Goal: Information Seeking & Learning: Compare options

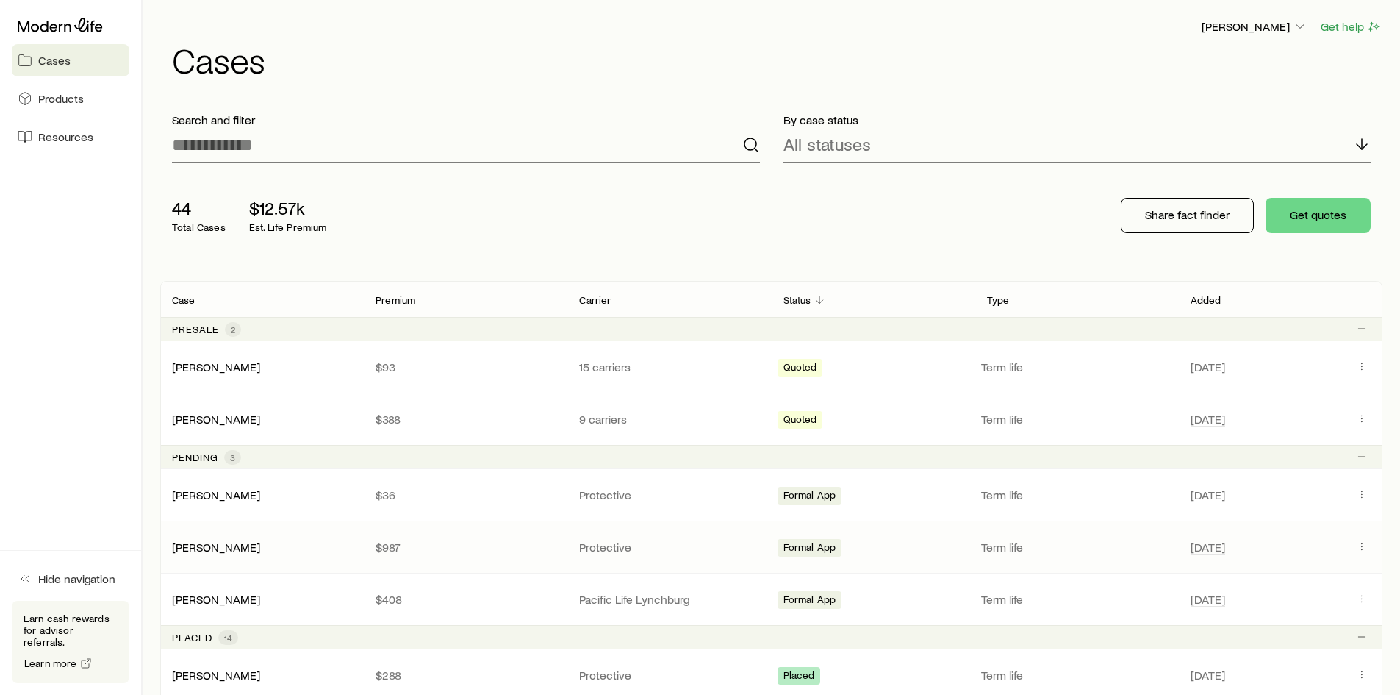
click at [512, 538] on div "[PERSON_NAME] $987 Protective Formal App Term life [DATE]" at bounding box center [771, 546] width 1222 height 51
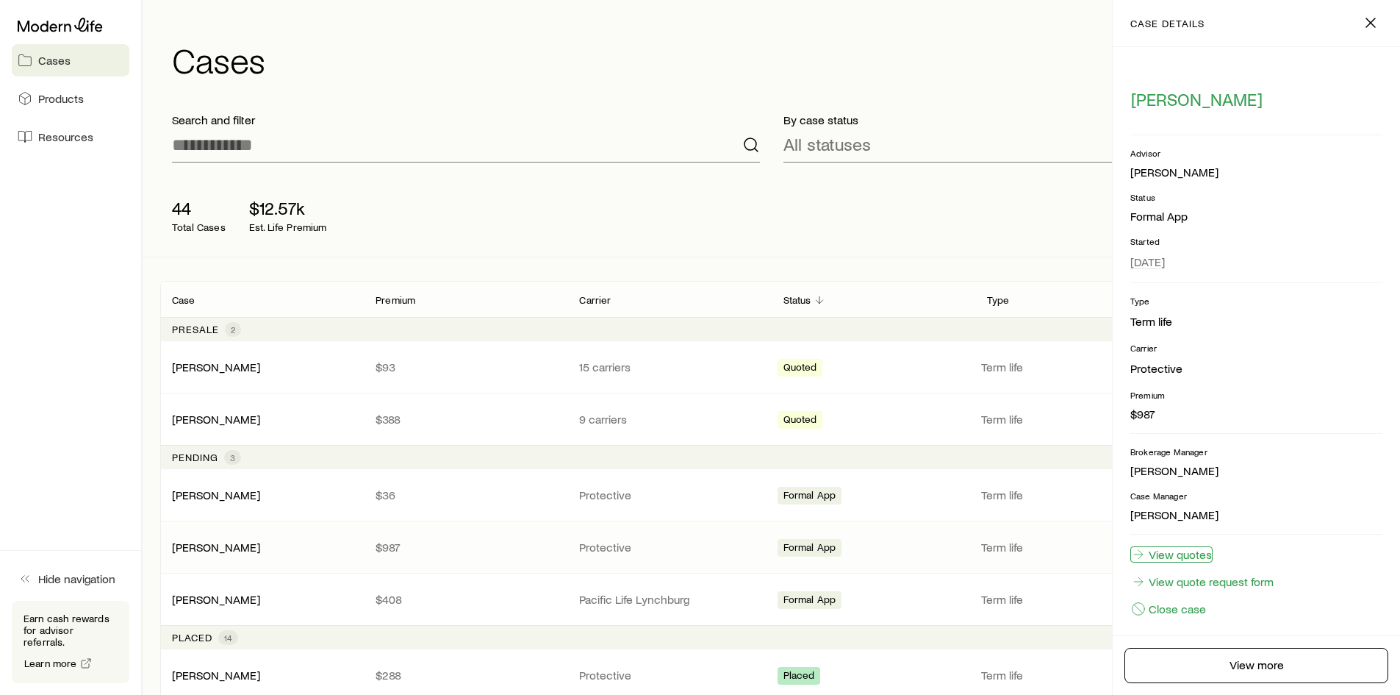
click at [1193, 553] on link "View quotes" at bounding box center [1171, 554] width 82 height 16
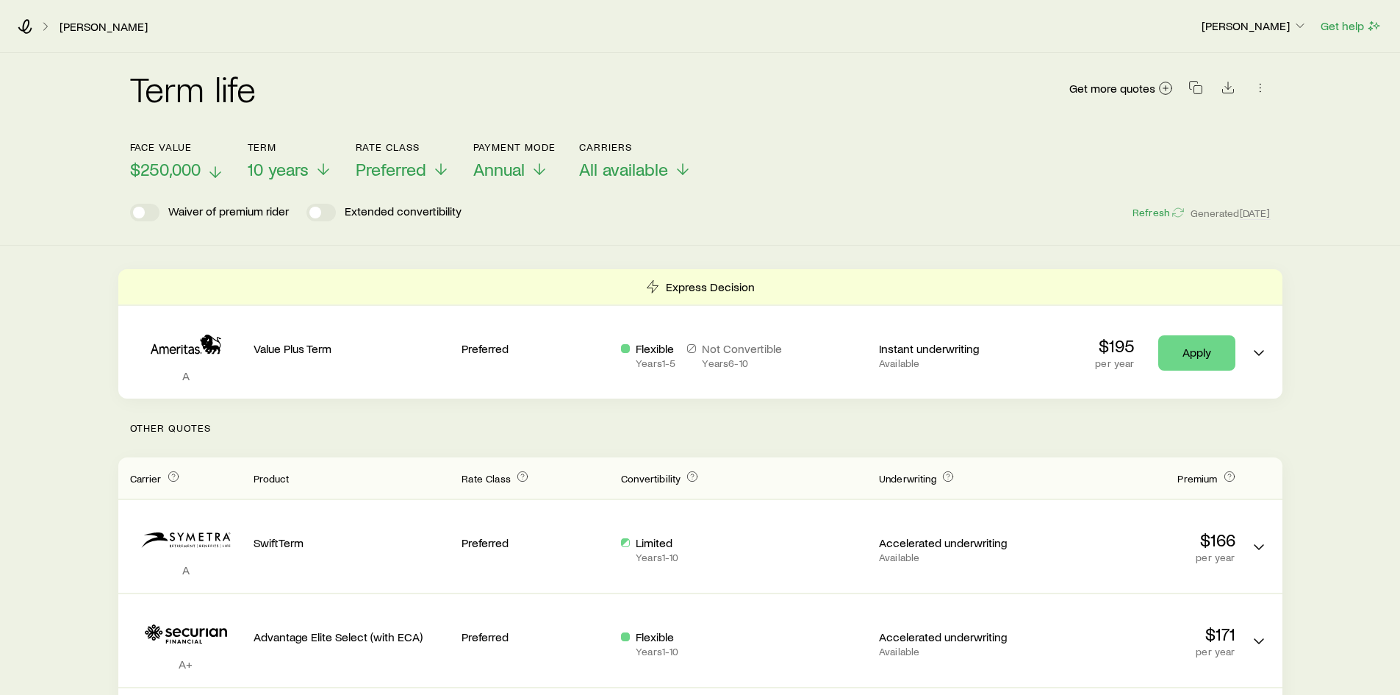
click at [173, 171] on span "$250,000" at bounding box center [165, 169] width 71 height 21
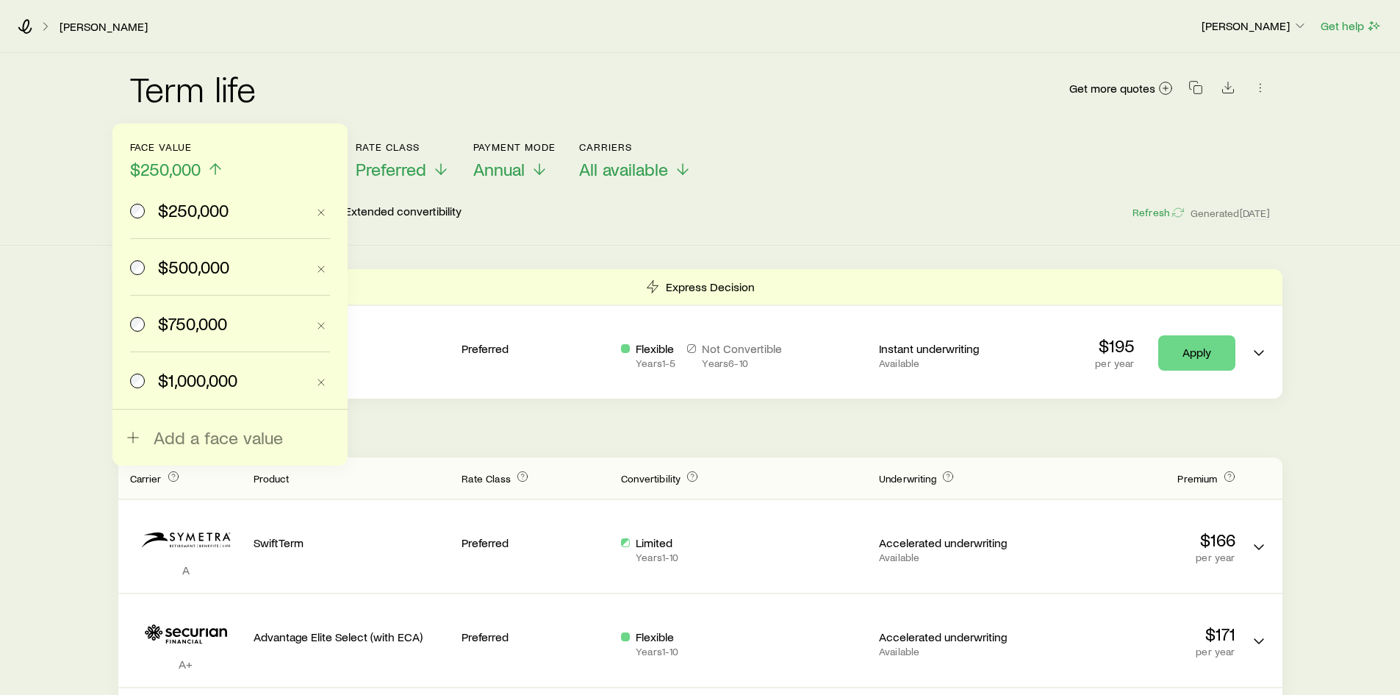
click at [181, 334] on label "$750,000" at bounding box center [218, 323] width 176 height 56
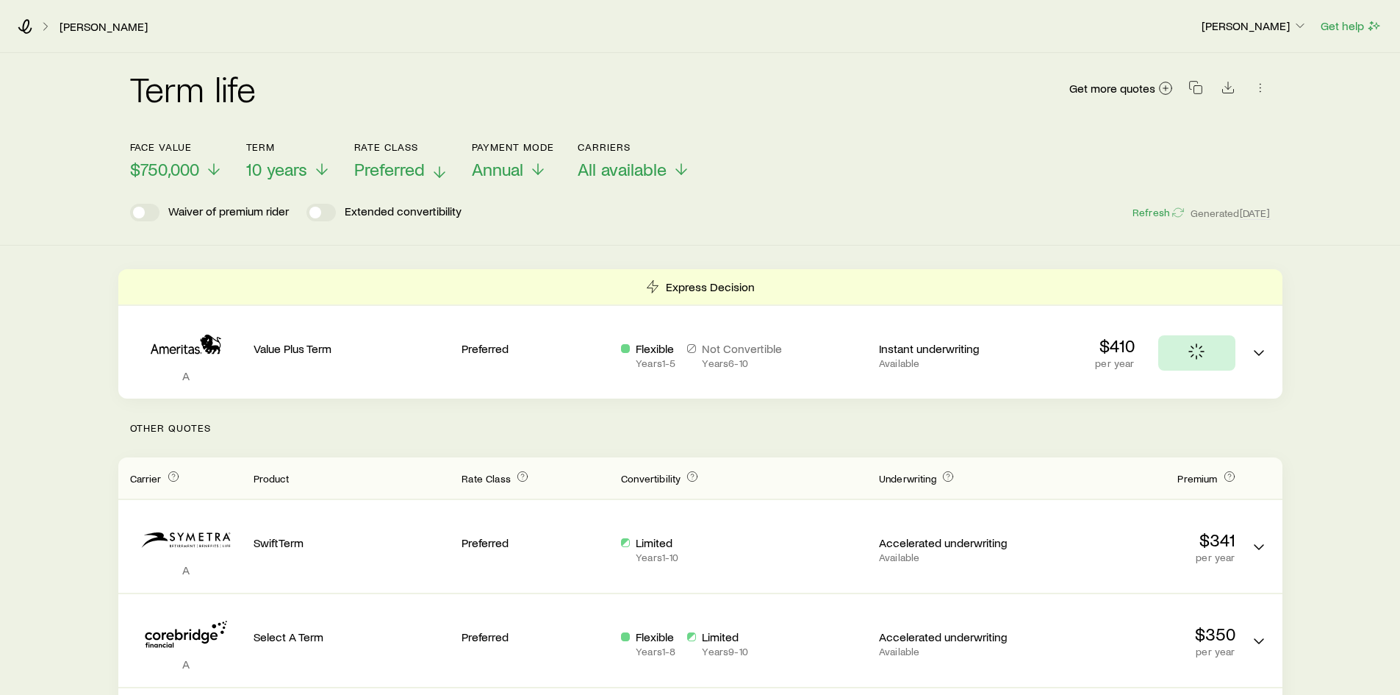
click at [367, 161] on span "Preferred" at bounding box center [389, 169] width 71 height 21
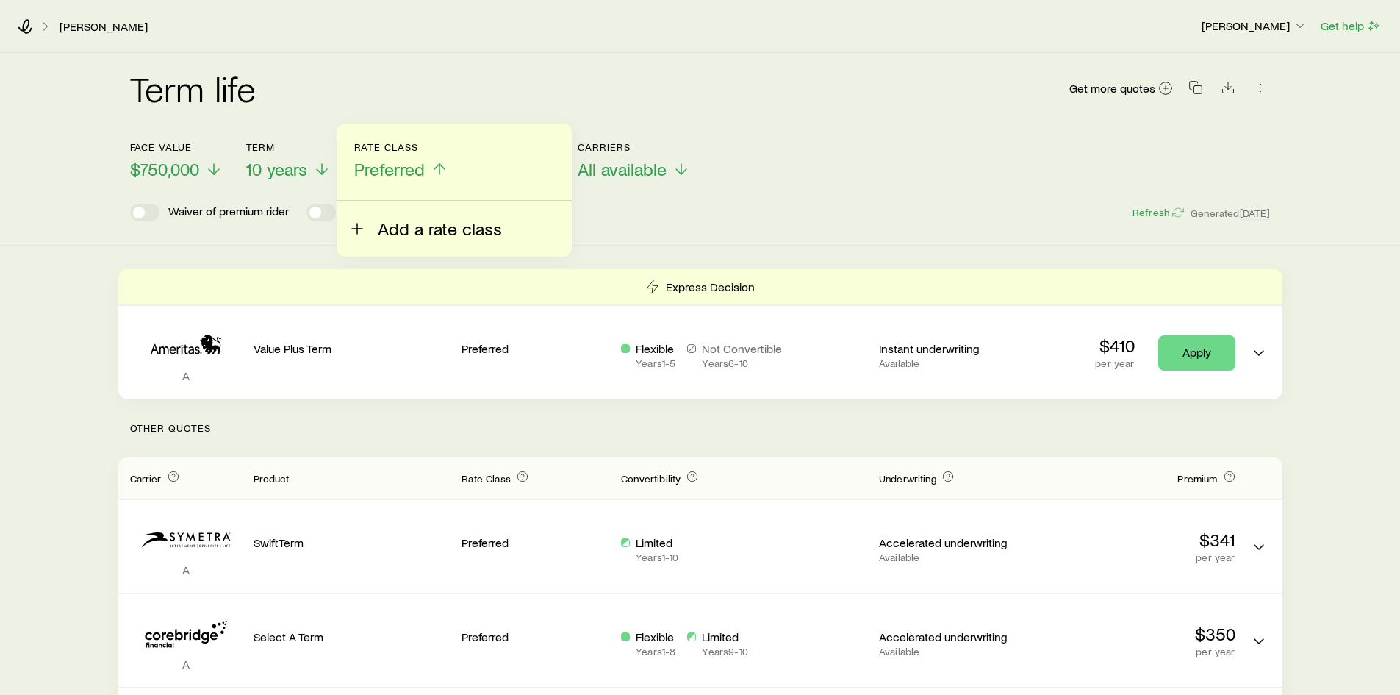
click at [417, 215] on button "Add a rate class" at bounding box center [425, 220] width 154 height 38
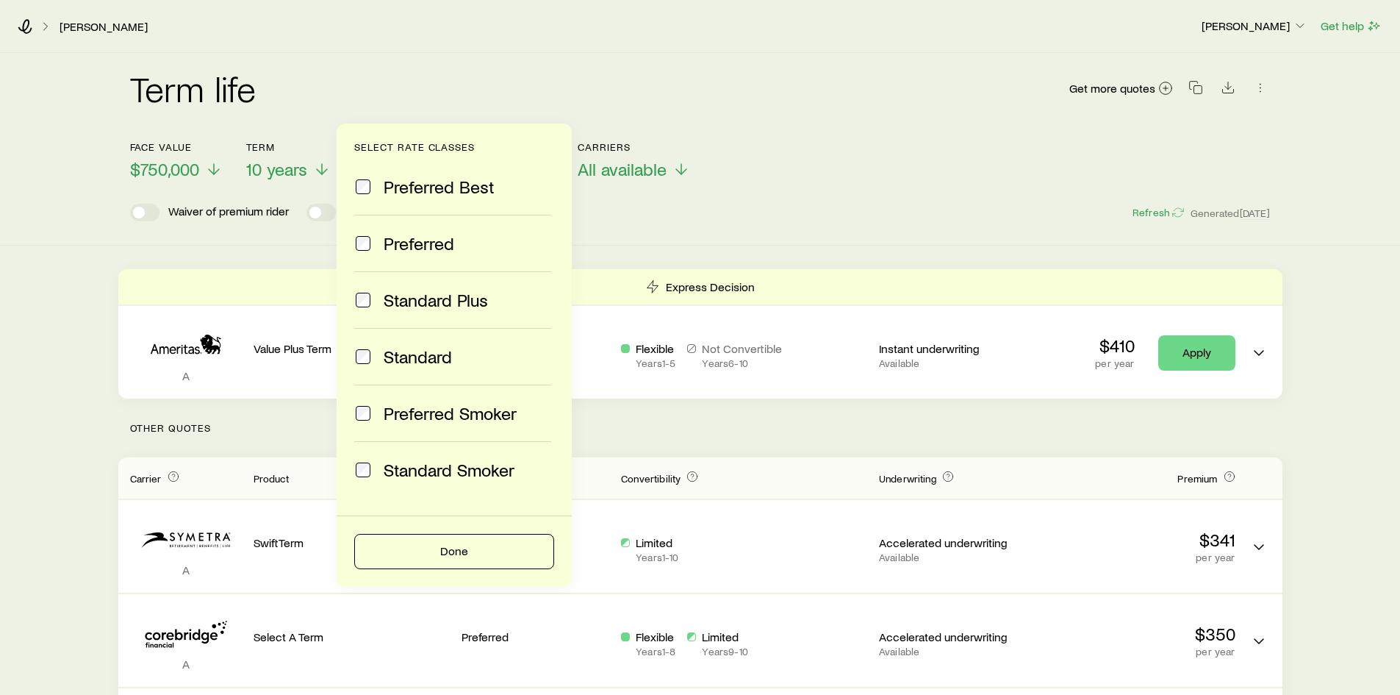
click at [424, 307] on span "Standard Plus" at bounding box center [436, 300] width 104 height 21
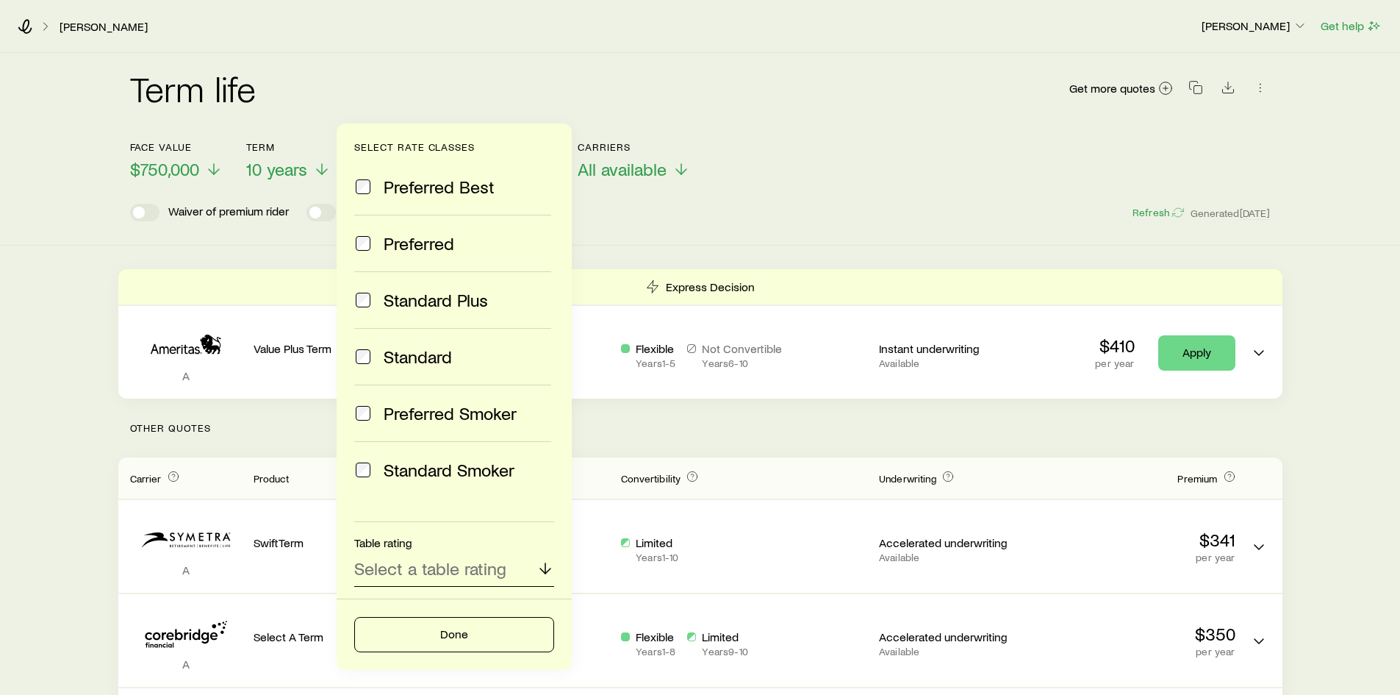
click at [443, 570] on p "Select a table rating" at bounding box center [430, 568] width 152 height 21
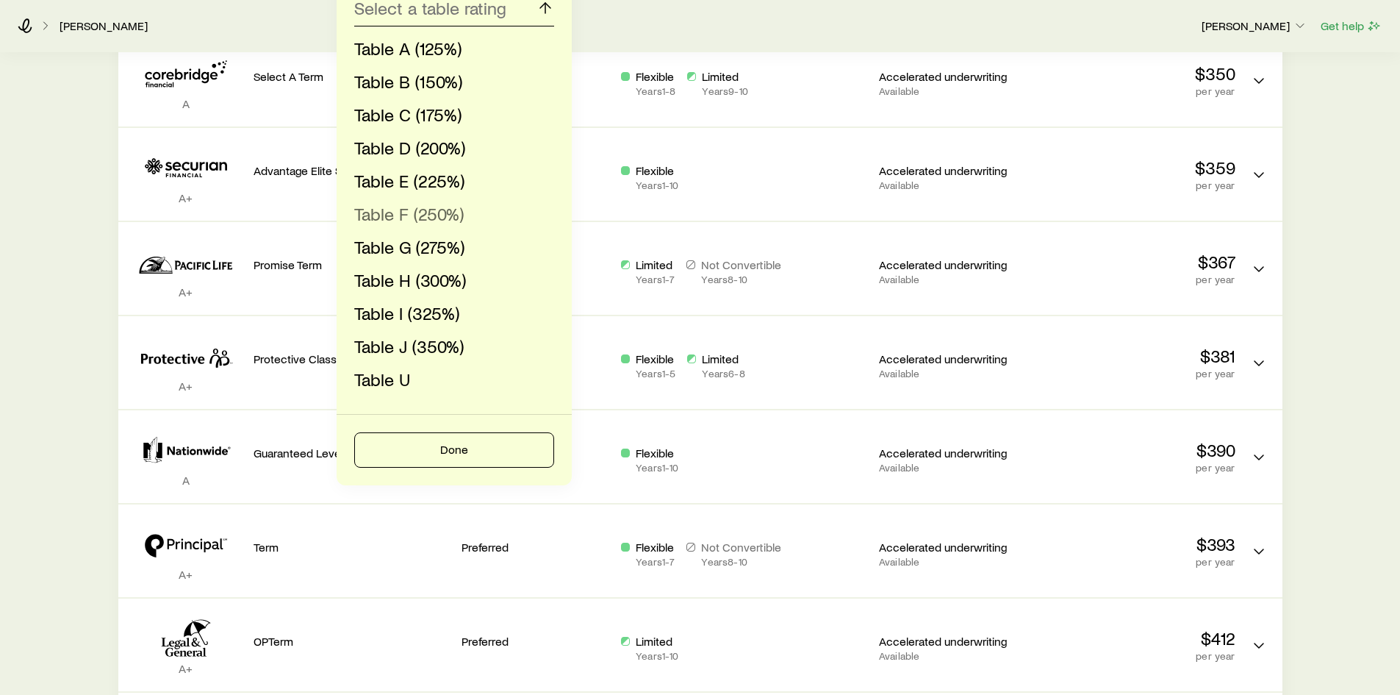
scroll to position [588, 0]
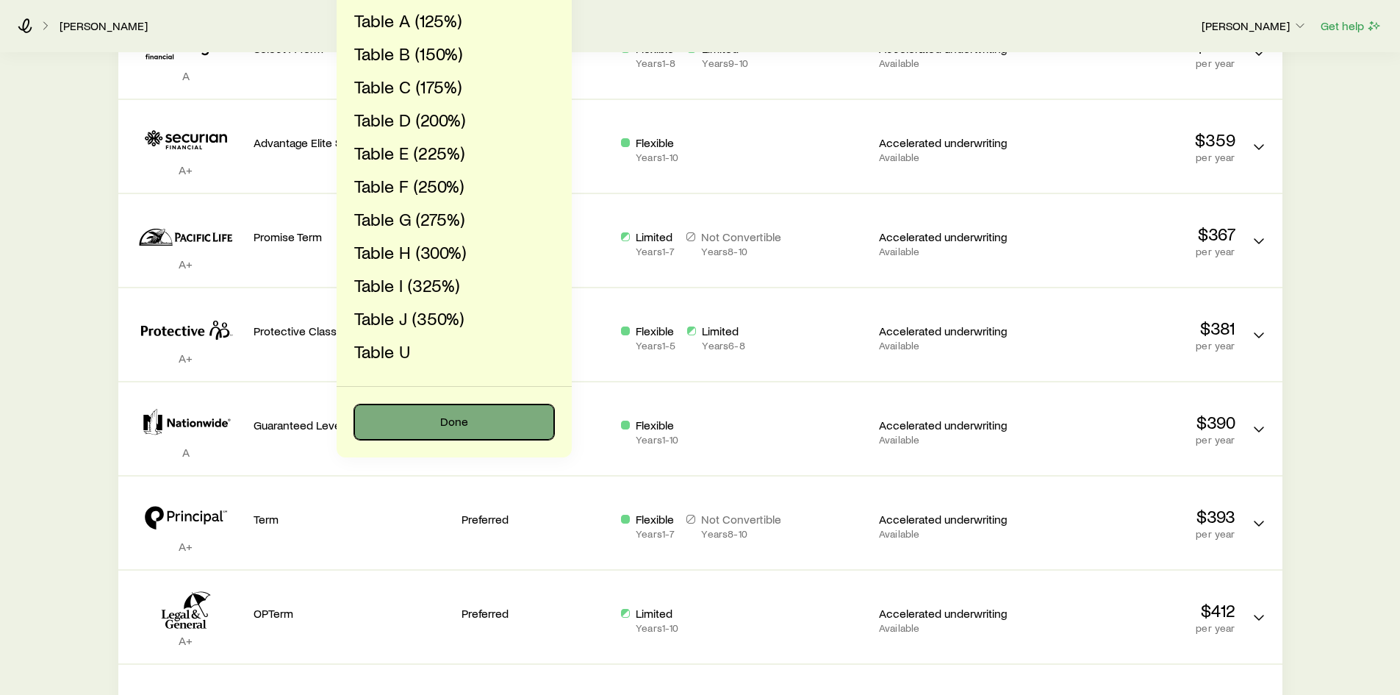
click at [446, 418] on button "Done" at bounding box center [454, 421] width 200 height 35
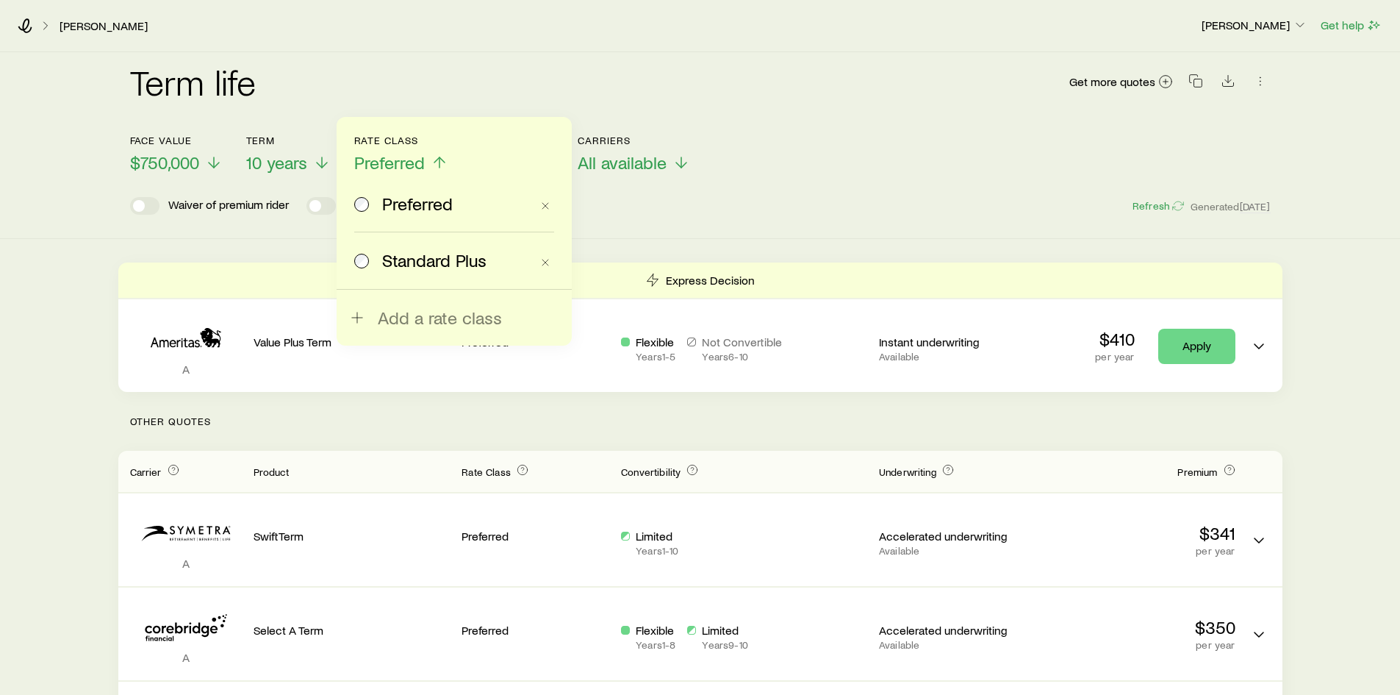
scroll to position [0, 0]
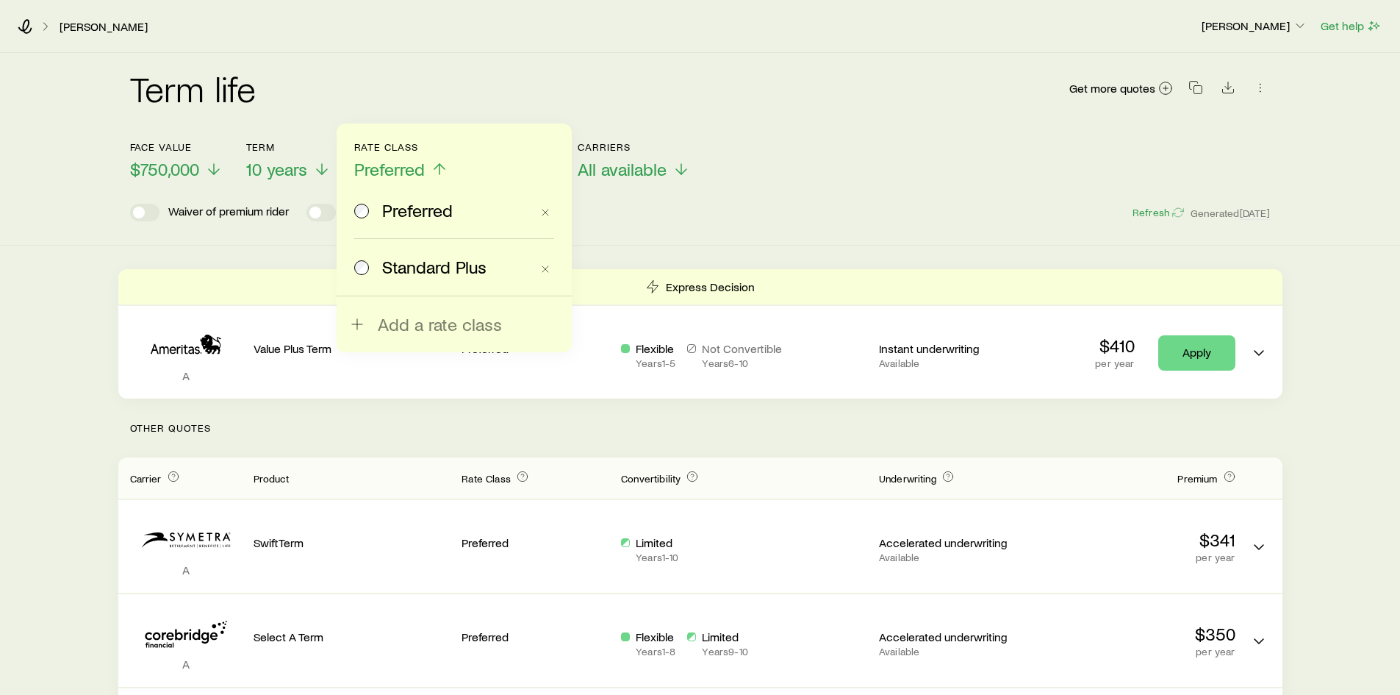
click at [421, 265] on span "Standard Plus" at bounding box center [434, 266] width 104 height 21
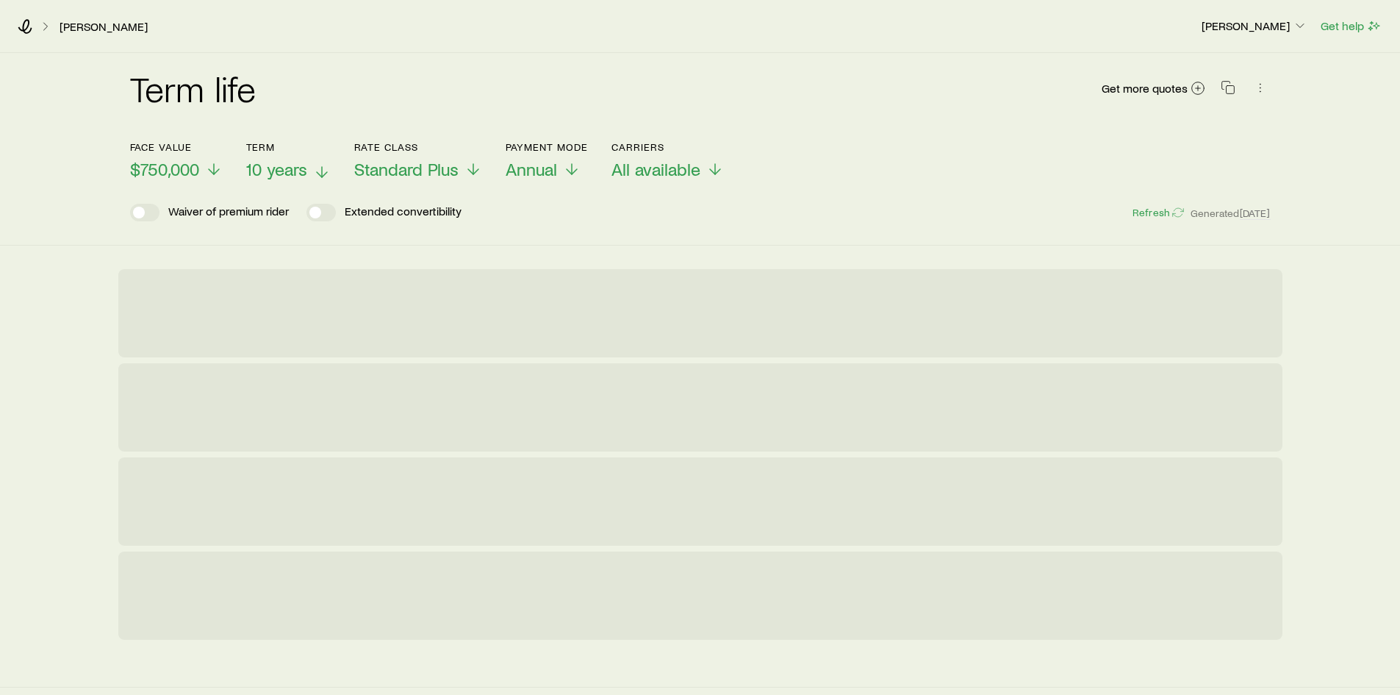
click at [287, 167] on span "10 years" at bounding box center [276, 169] width 61 height 21
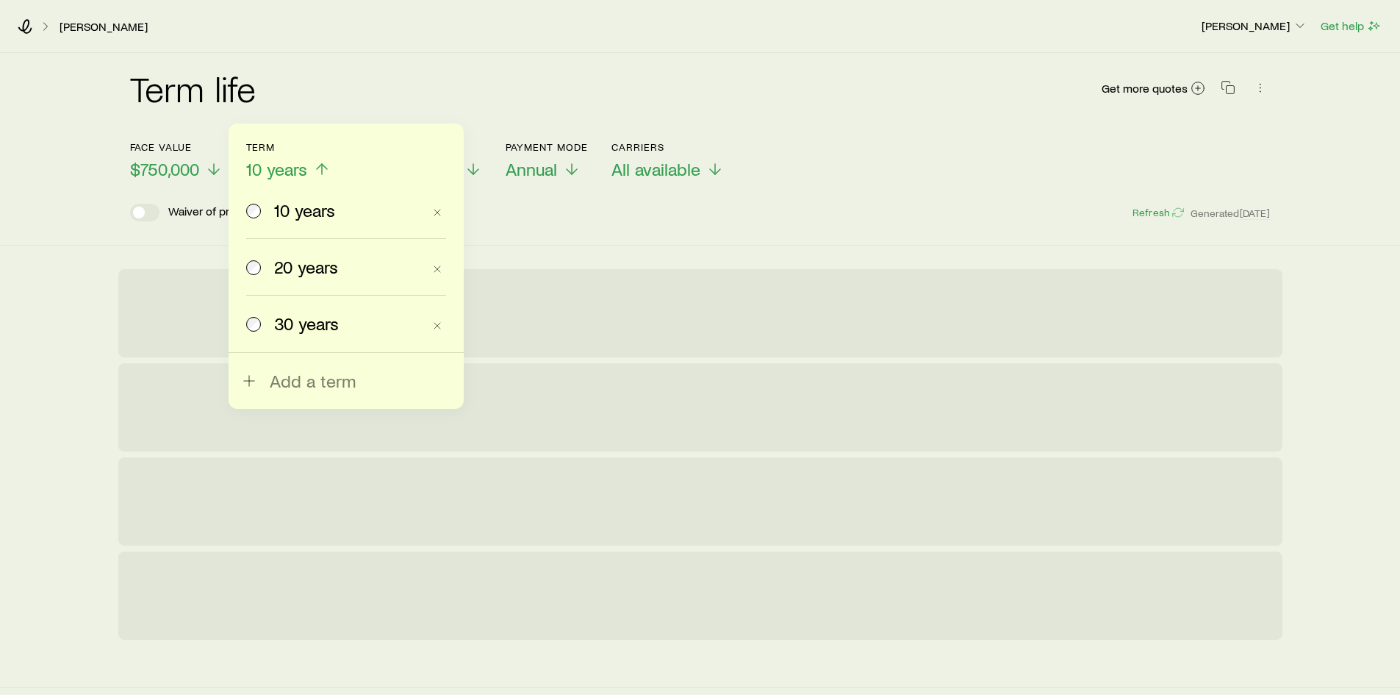
click at [303, 327] on span "30 years" at bounding box center [306, 323] width 65 height 21
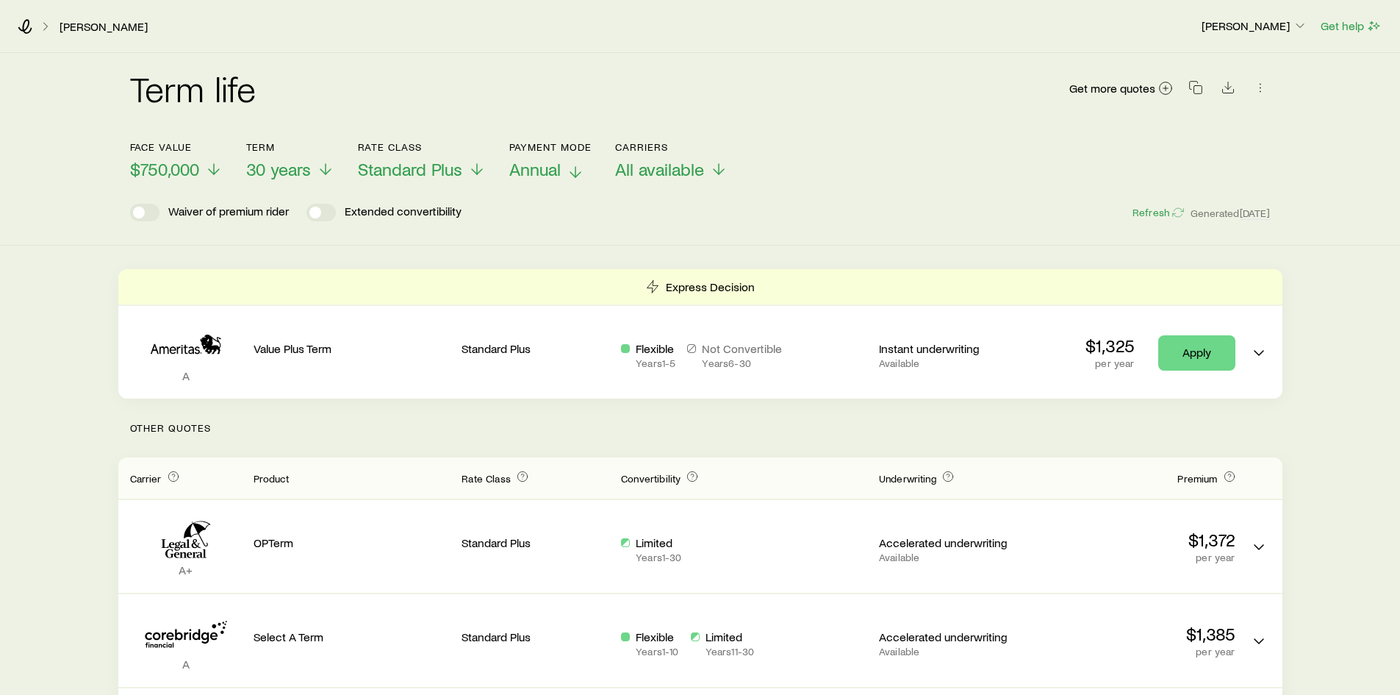
click at [557, 173] on span "Annual" at bounding box center [534, 169] width 51 height 21
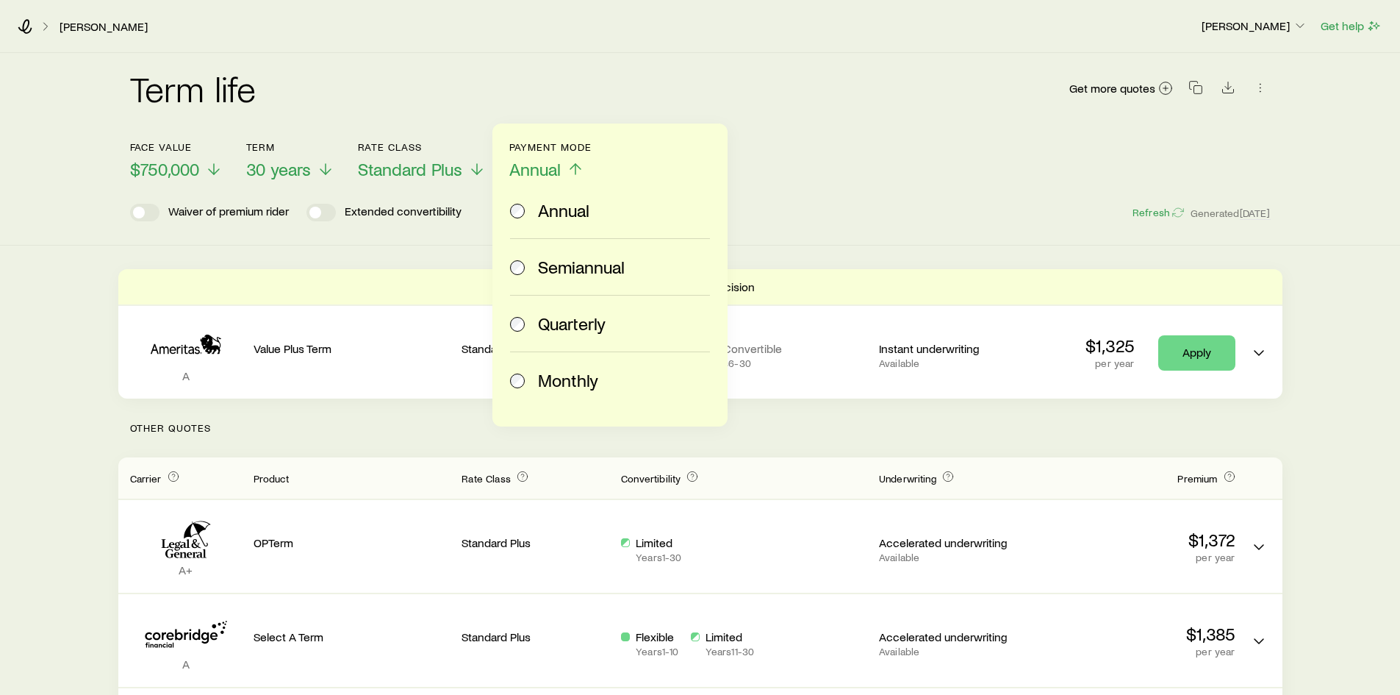
click at [564, 331] on span "Quarterly" at bounding box center [572, 323] width 68 height 21
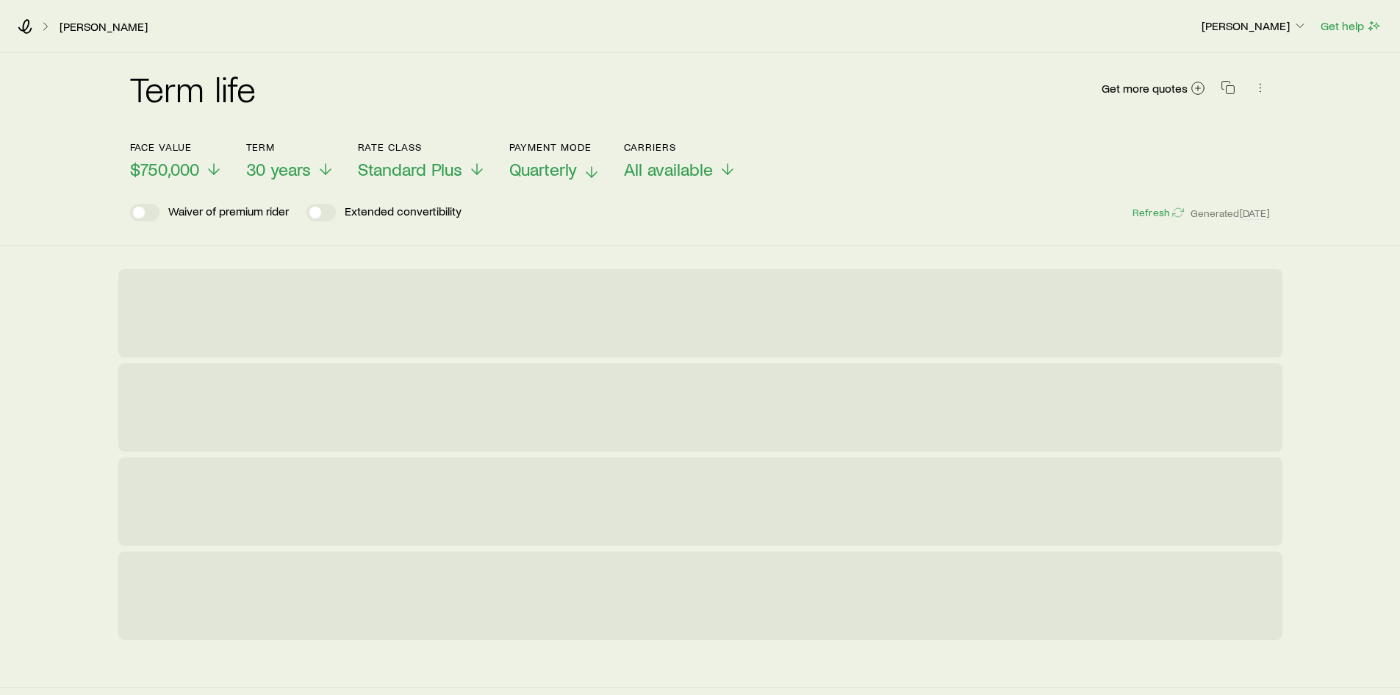
click at [549, 175] on span "Quarterly" at bounding box center [543, 169] width 68 height 21
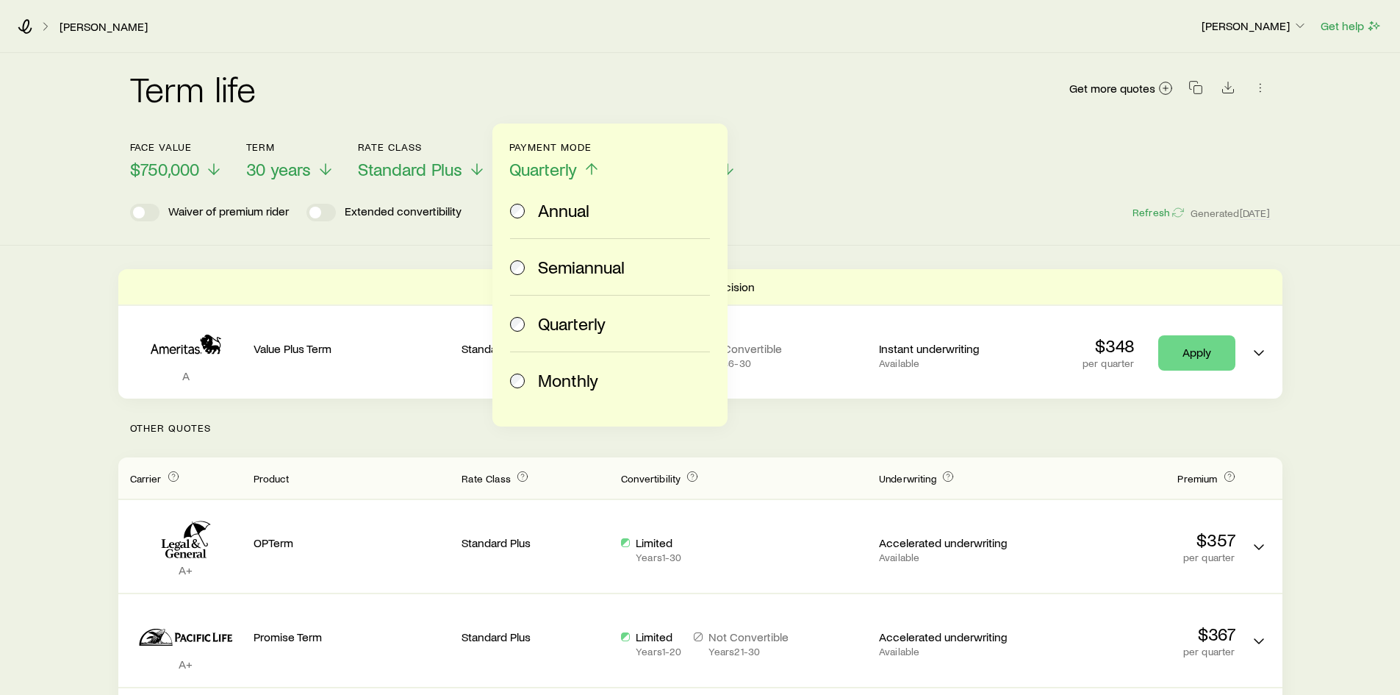
click at [545, 381] on span "Monthly" at bounding box center [568, 380] width 60 height 21
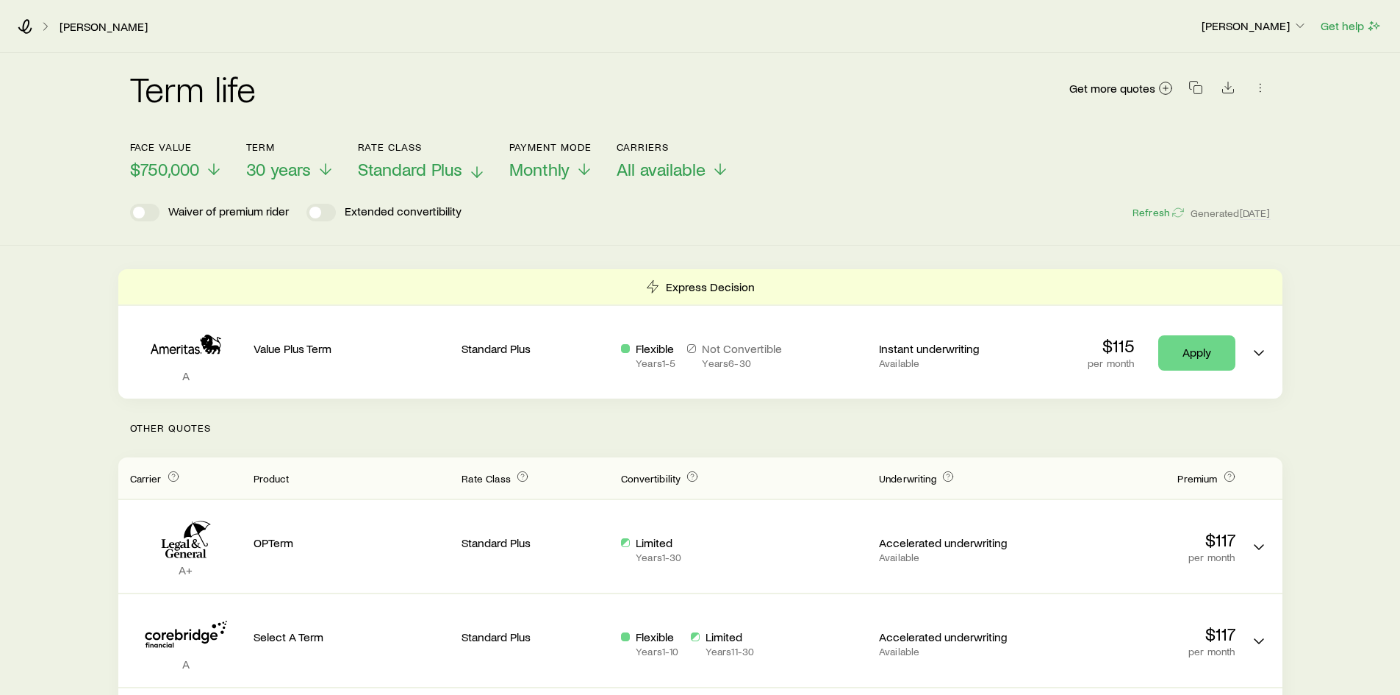
click at [398, 176] on span "Standard Plus" at bounding box center [410, 169] width 104 height 21
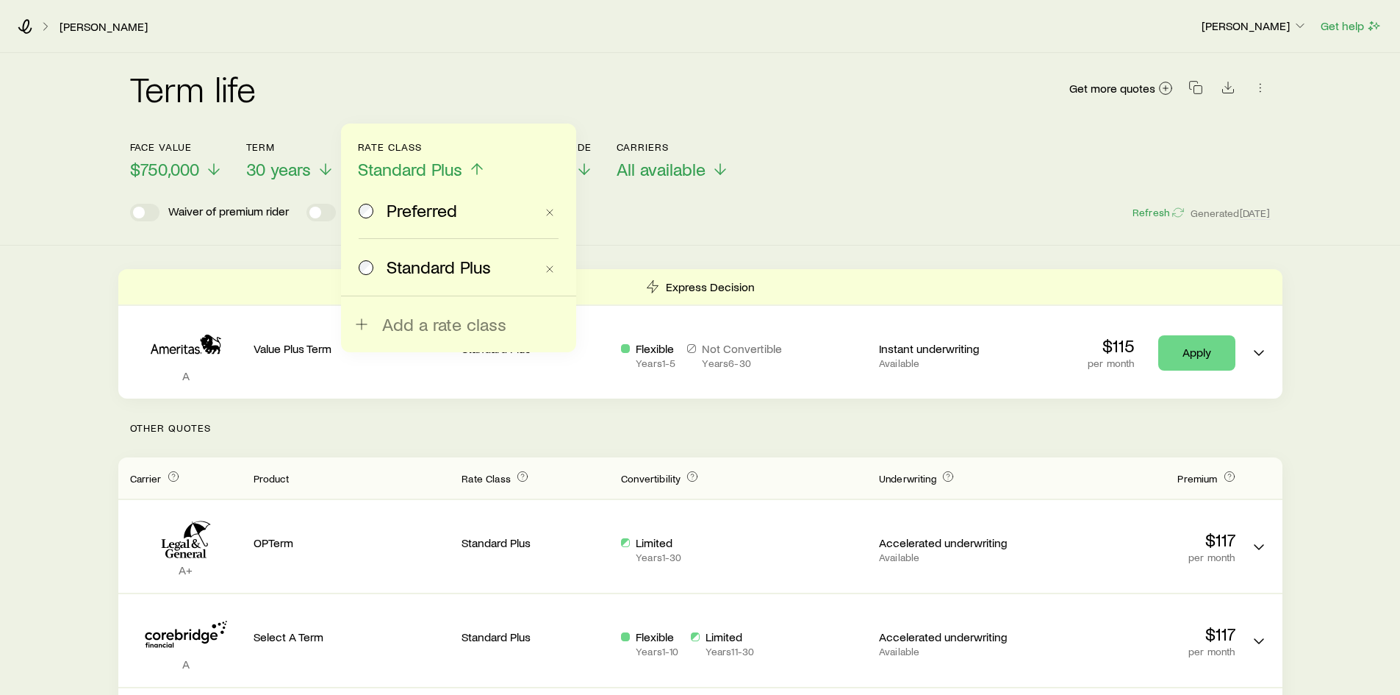
click at [398, 176] on span "Standard Plus" at bounding box center [410, 169] width 104 height 21
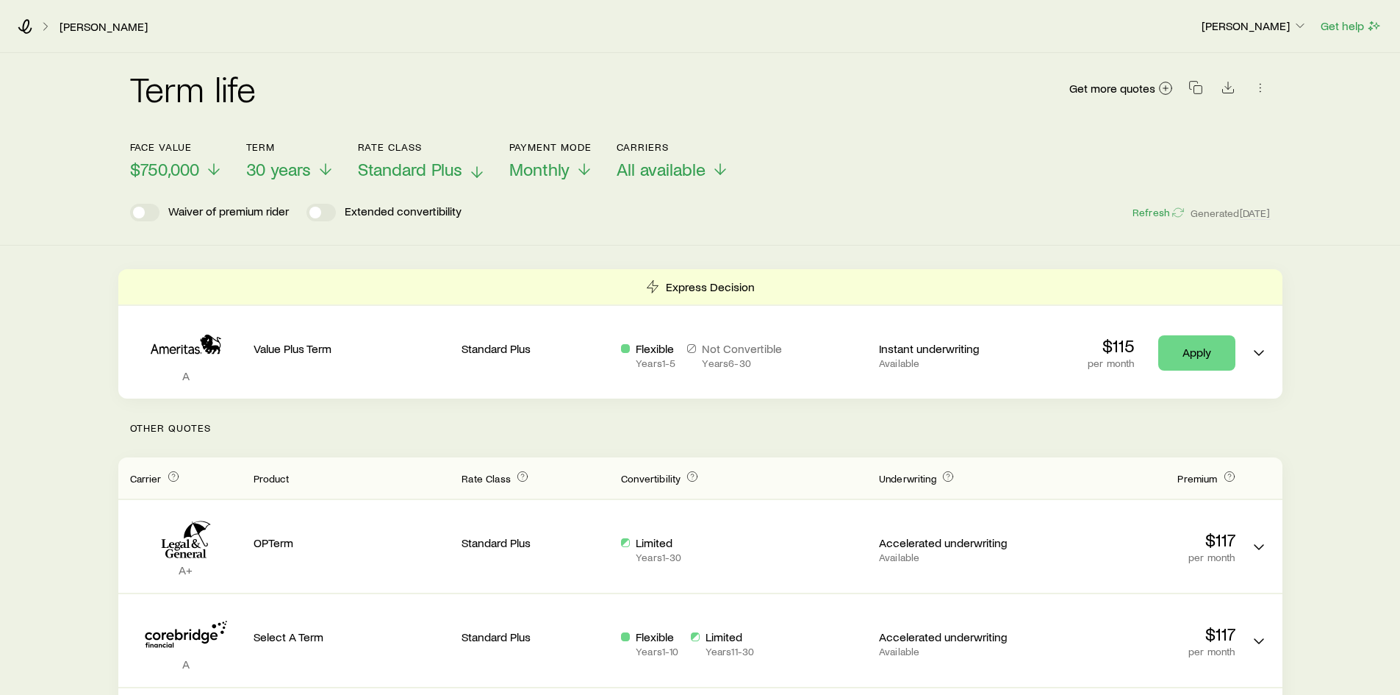
click at [429, 176] on span "Standard Plus" at bounding box center [410, 169] width 104 height 21
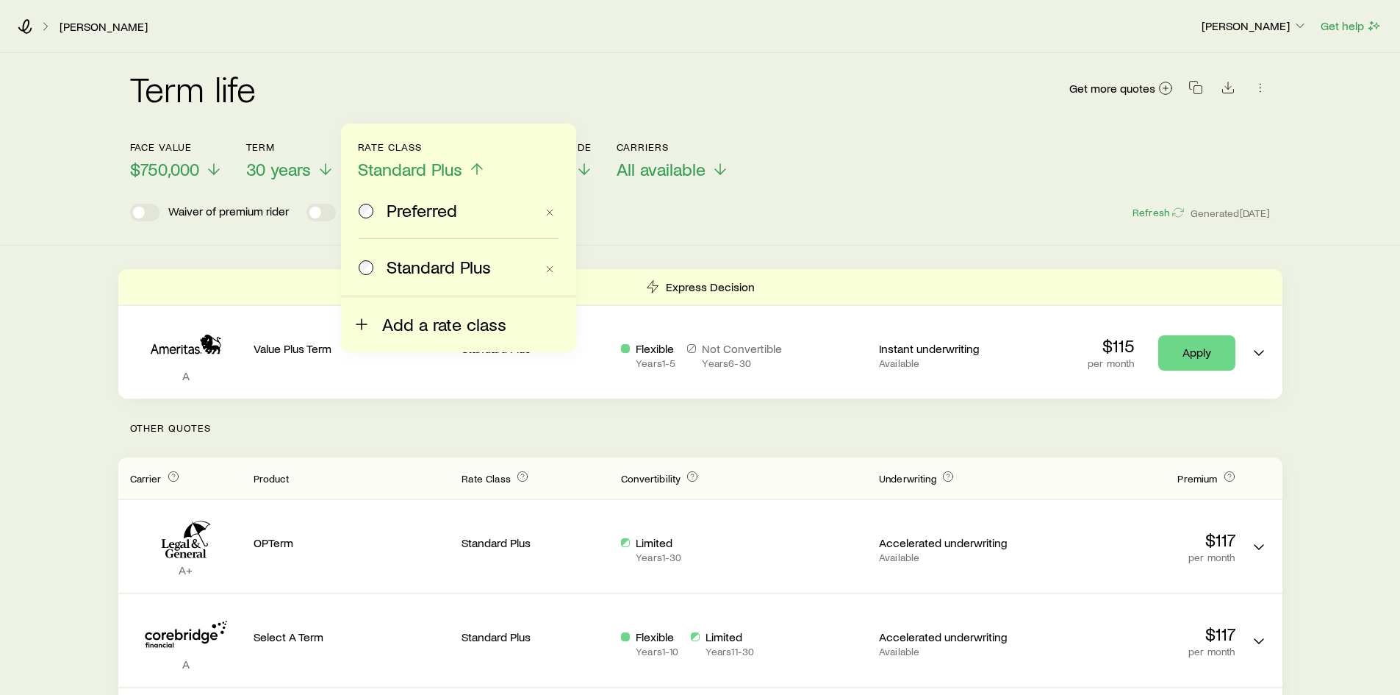
click at [429, 318] on span "Add a rate class" at bounding box center [444, 324] width 124 height 21
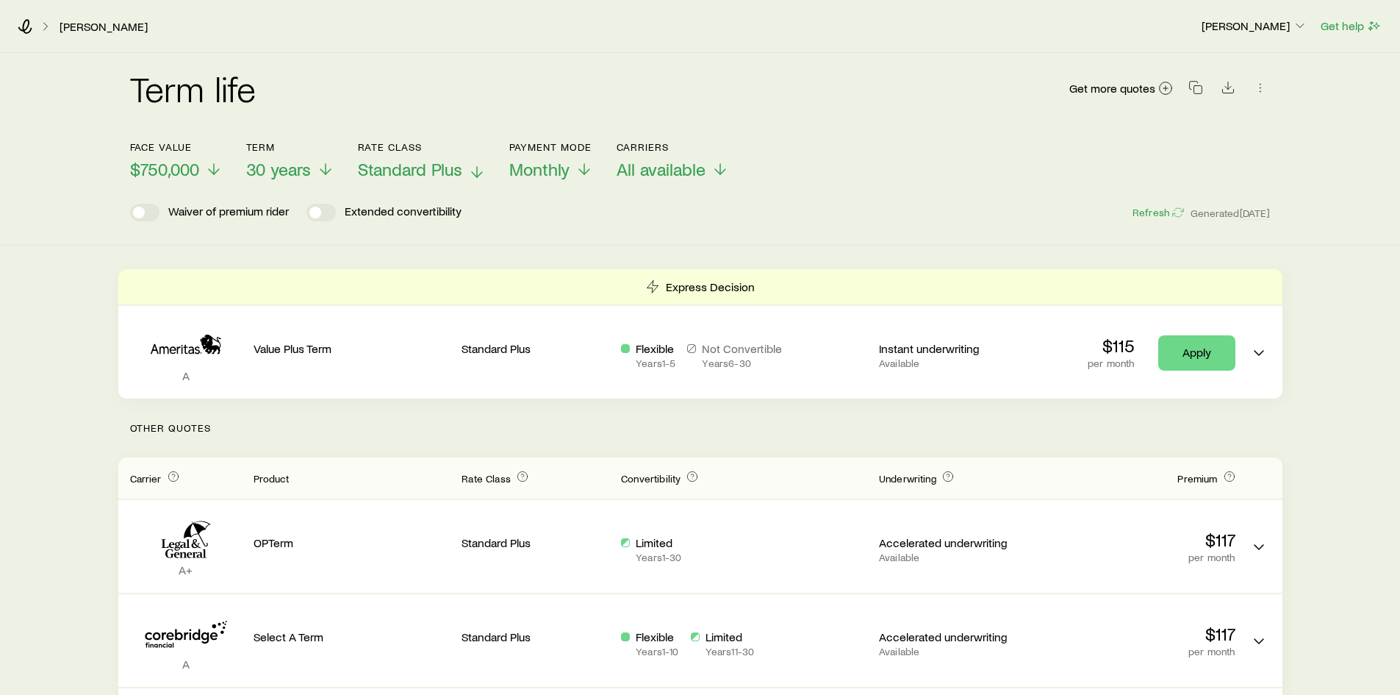
click at [404, 165] on span "Standard Plus" at bounding box center [410, 169] width 104 height 21
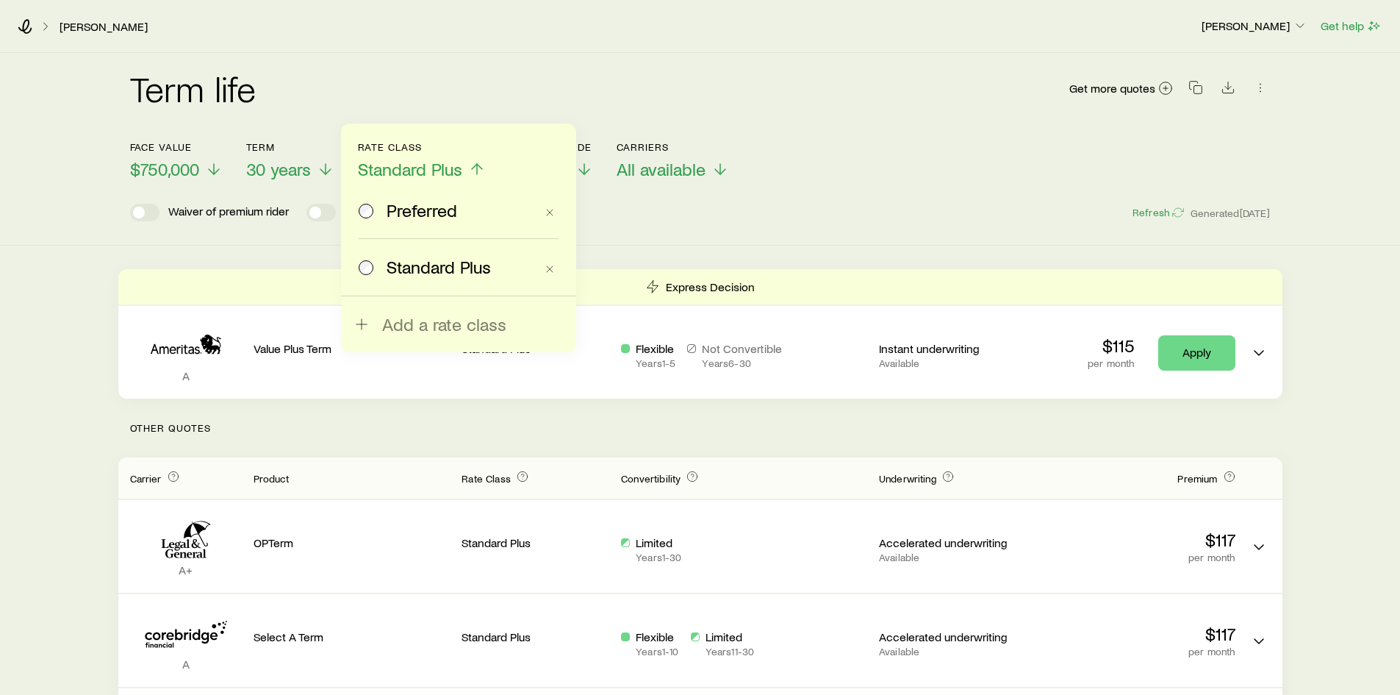
click at [403, 210] on span "Preferred" at bounding box center [422, 210] width 71 height 21
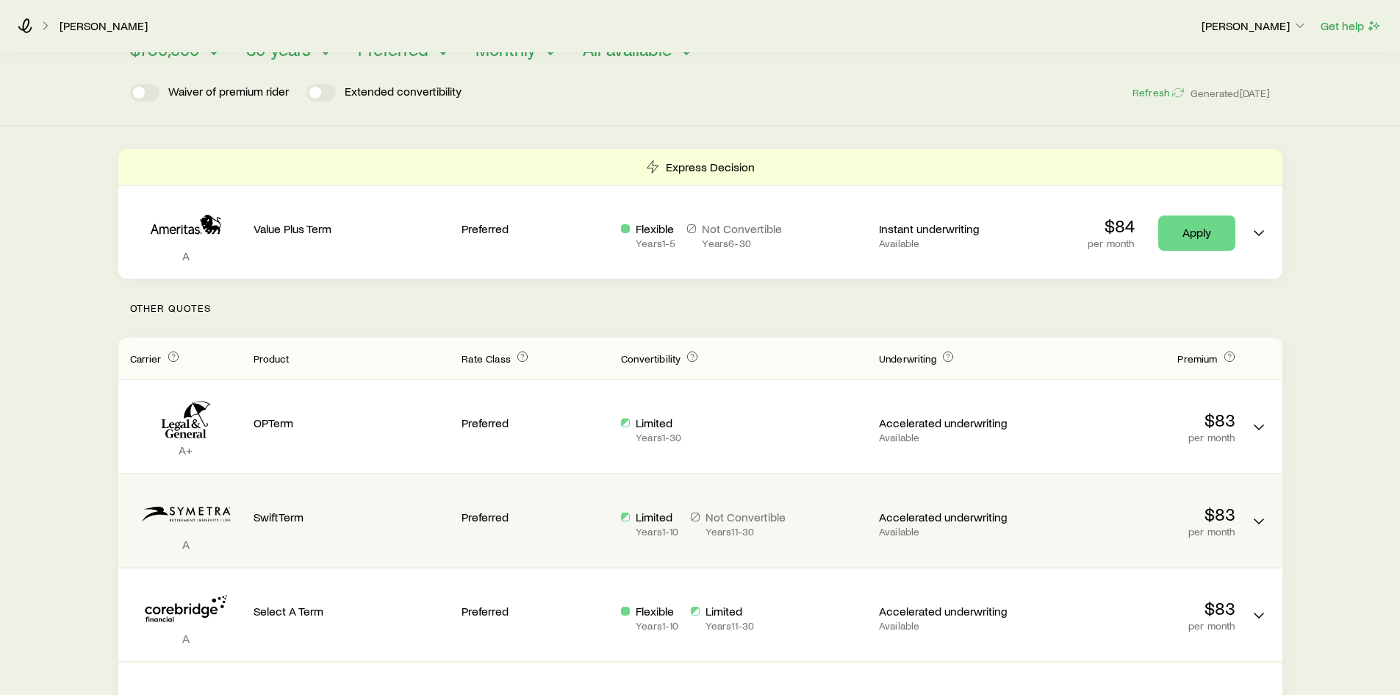
scroll to position [294, 0]
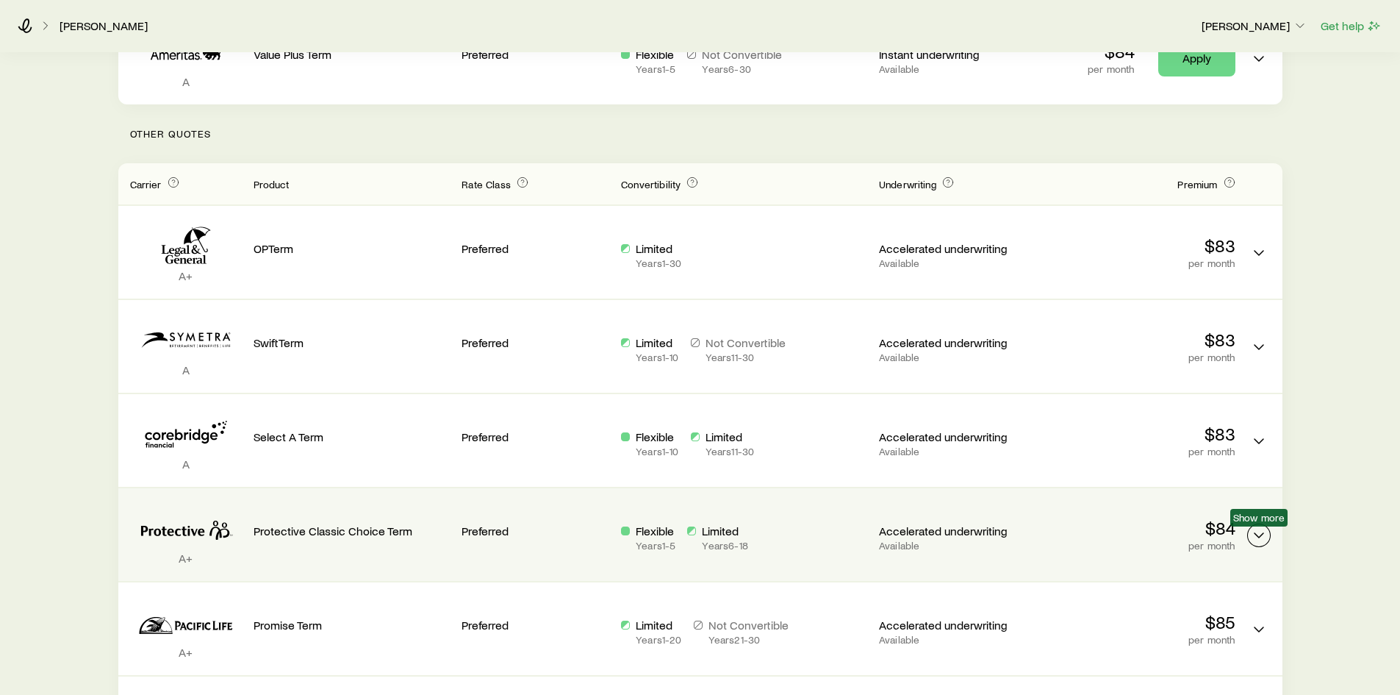
click at [1265, 532] on icon "Term quotes" at bounding box center [1259, 535] width 18 height 18
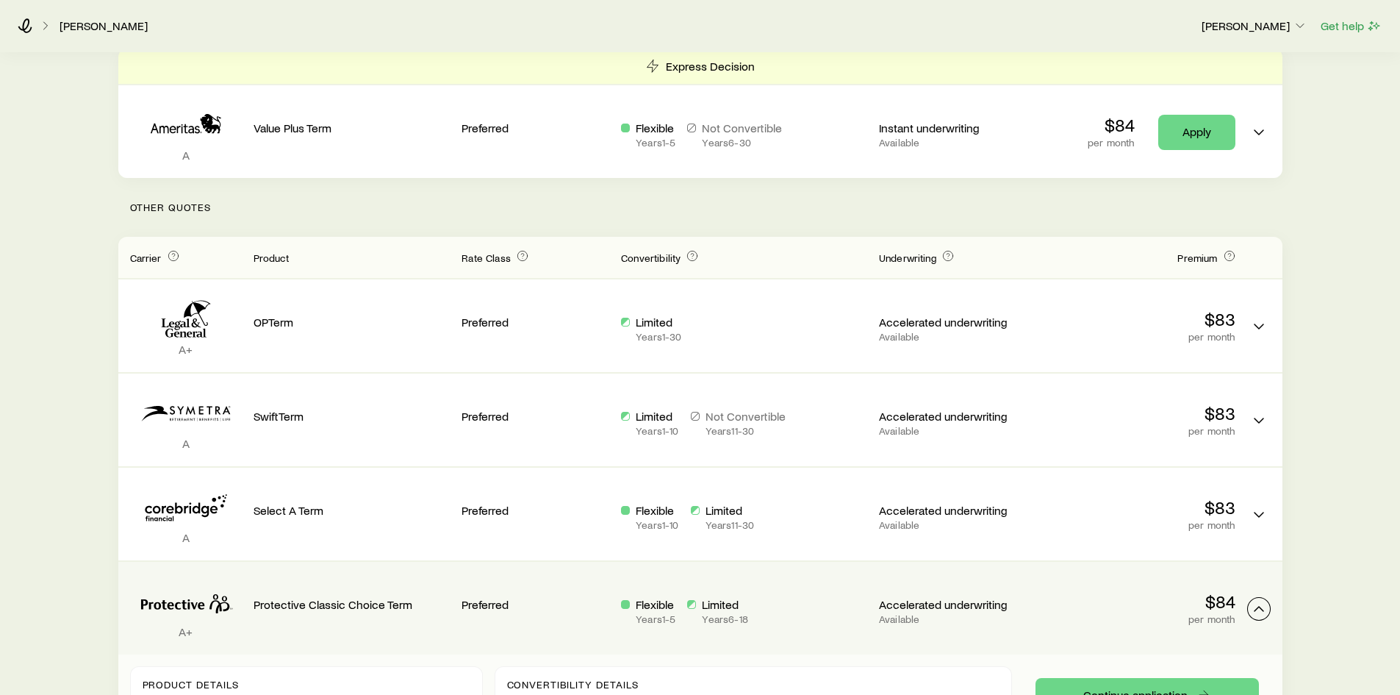
scroll to position [514, 0]
